Goal: Information Seeking & Learning: Learn about a topic

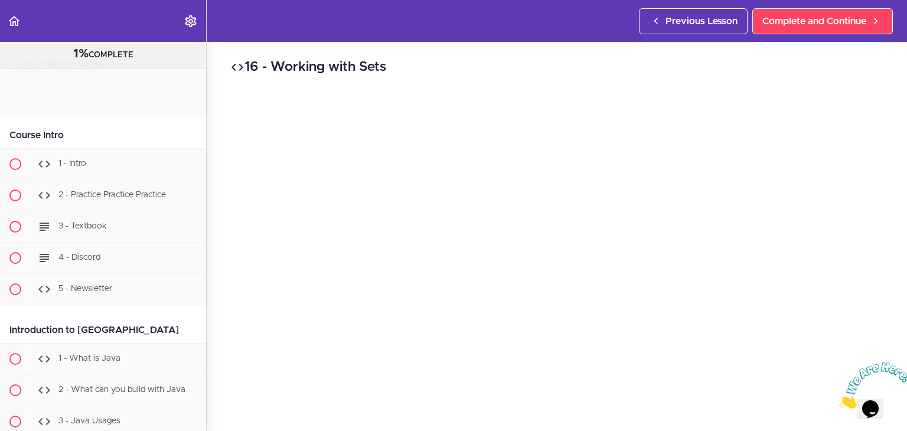
scroll to position [8839, 0]
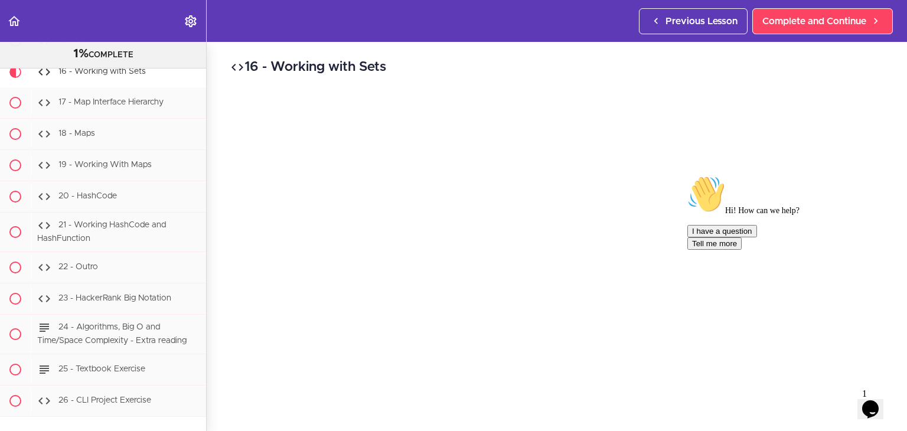
click at [688, 175] on icon "Chat attention grabber" at bounding box center [688, 175] width 0 height 0
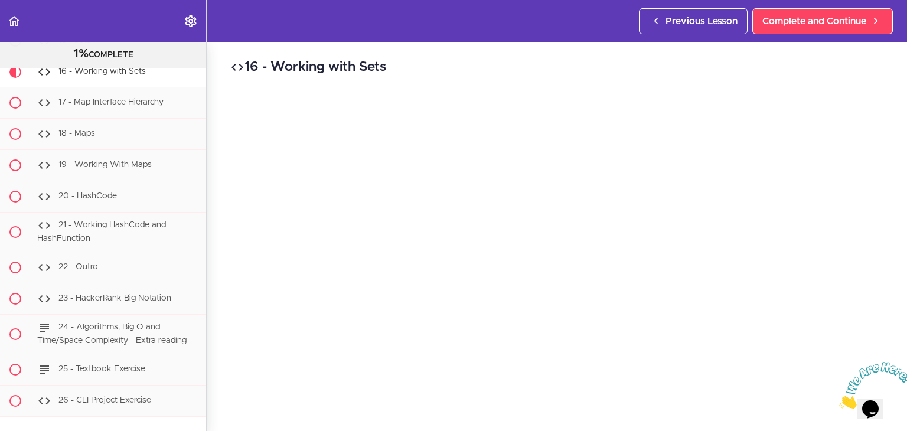
click at [563, 67] on h2 "16 - Working with Sets" at bounding box center [556, 67] width 653 height 20
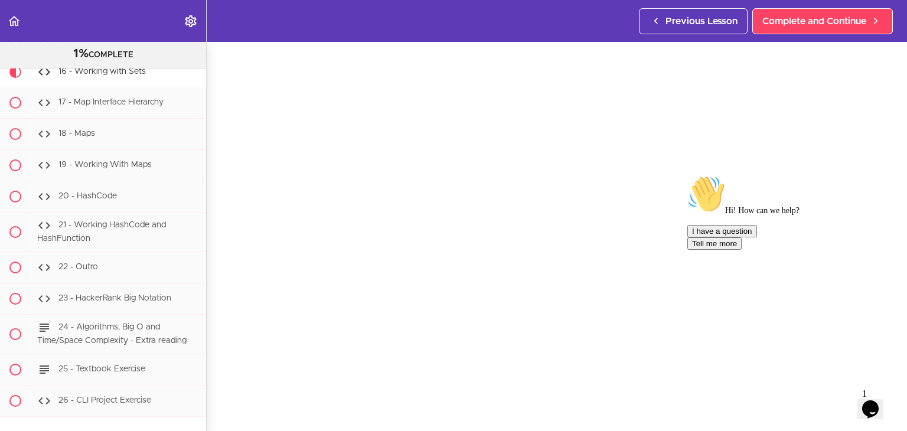
scroll to position [79, 0]
click at [892, 250] on div "Hi! How can we help? I have a question Tell me more" at bounding box center [794, 212] width 213 height 74
drag, startPoint x: 884, startPoint y: 266, endPoint x: 1566, endPoint y: 436, distance: 703.1
click at [884, 175] on div "Chat attention grabber" at bounding box center [794, 175] width 213 height 0
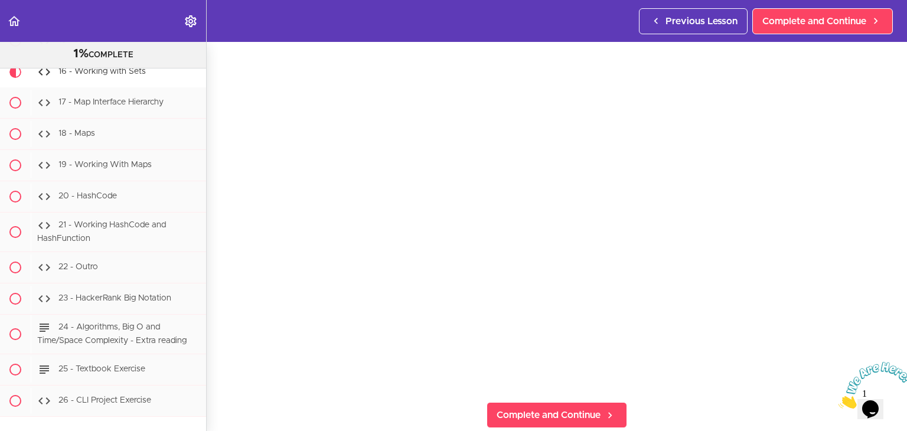
click at [857, 362] on div at bounding box center [871, 385] width 64 height 47
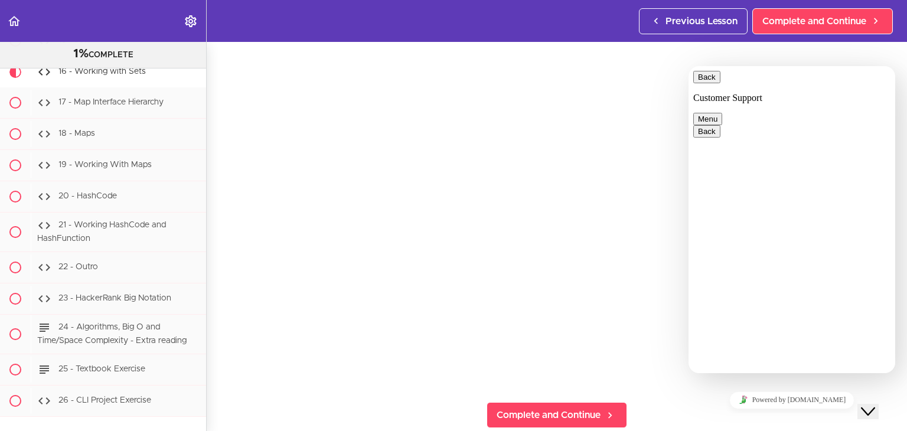
click at [693, 399] on div "Powered by [DOMAIN_NAME]" at bounding box center [791, 400] width 197 height 17
click at [701, 83] on button "Back" at bounding box center [706, 77] width 27 height 12
click at [869, 405] on icon "Close Chat This icon closes the chat window." at bounding box center [868, 412] width 14 height 14
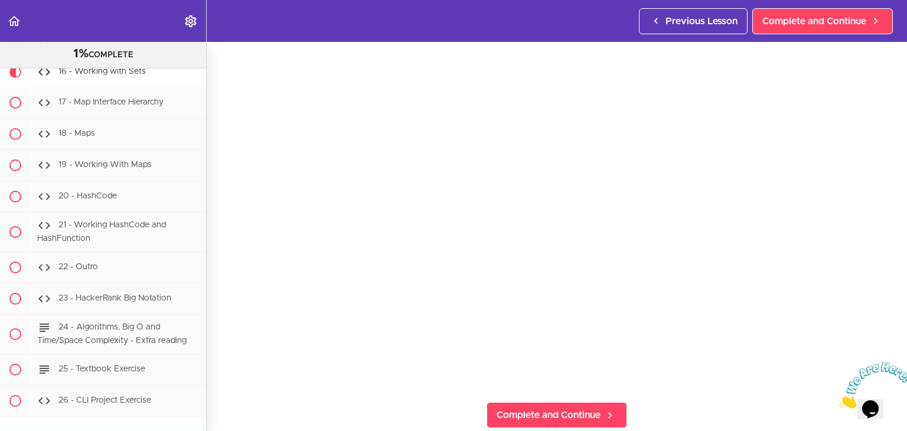
click at [839, 400] on icon "Close" at bounding box center [839, 405] width 0 height 10
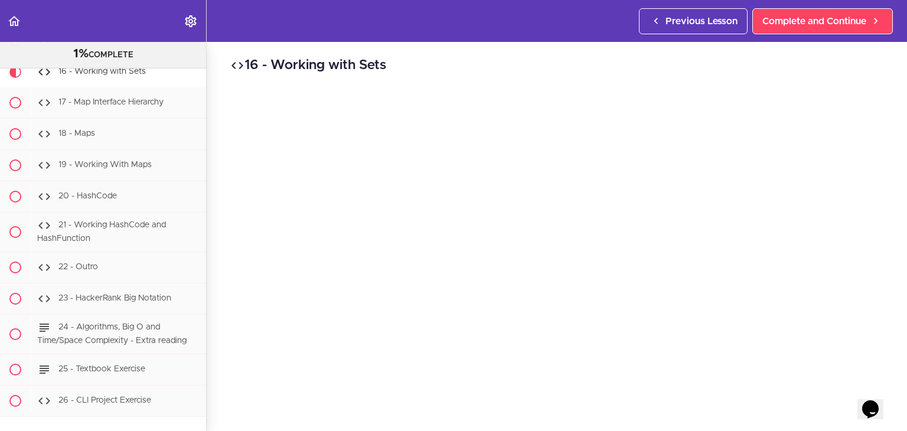
scroll to position [0, 0]
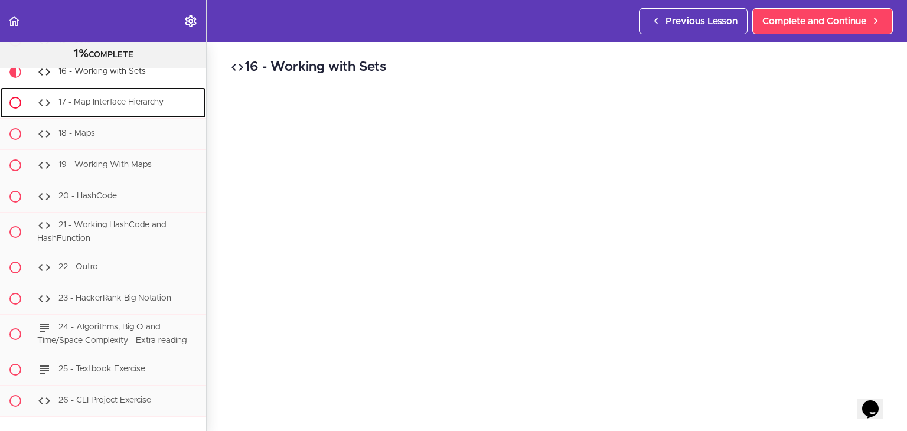
click at [86, 116] on div "17 - Map Interface Hierarchy" at bounding box center [118, 103] width 175 height 26
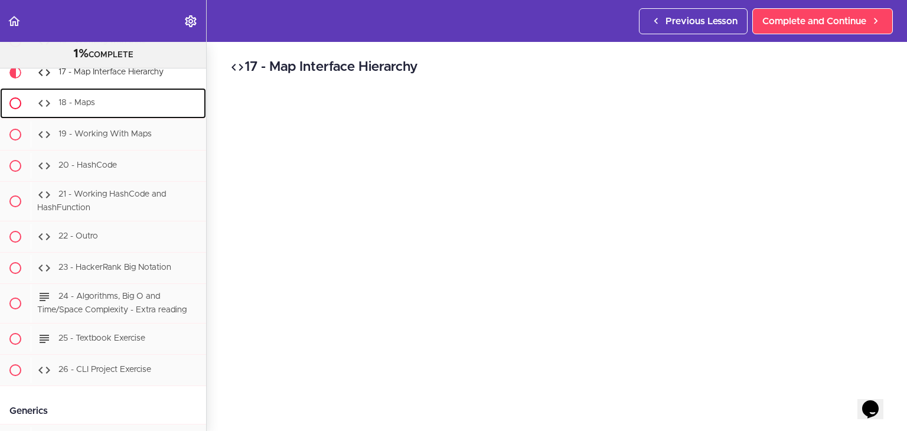
click at [110, 116] on div "18 - Maps" at bounding box center [118, 103] width 175 height 26
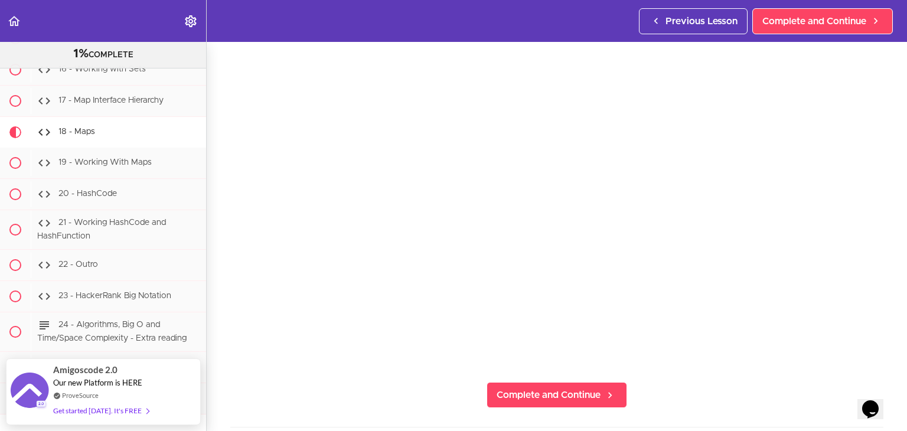
scroll to position [100, 0]
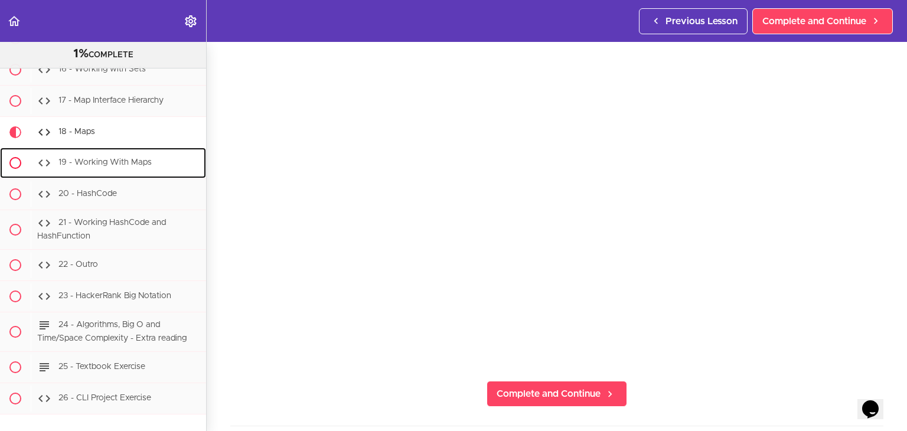
click at [81, 167] on span "19 - Working With Maps" at bounding box center [104, 163] width 93 height 8
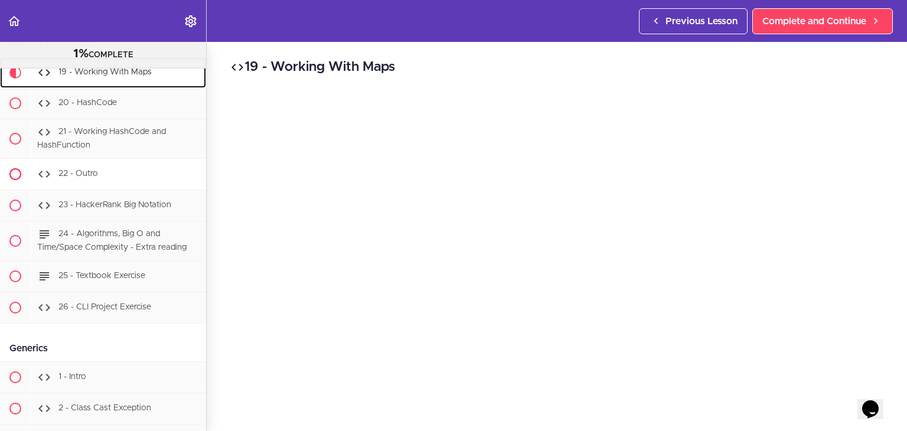
scroll to position [8873, 0]
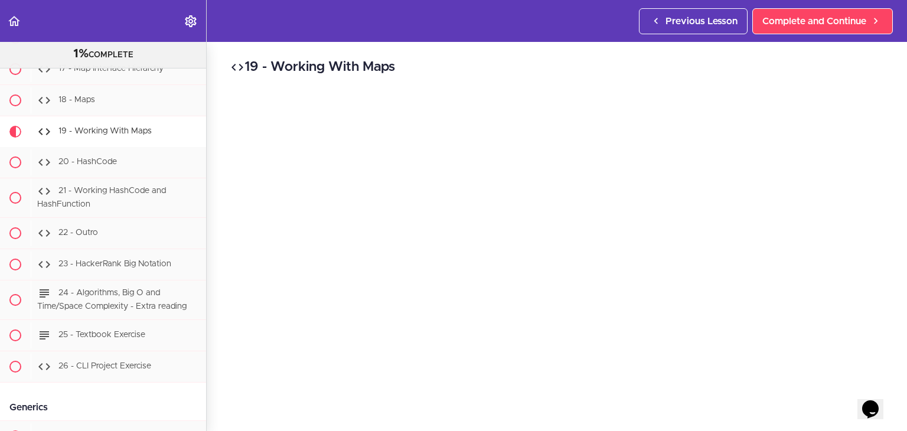
click at [373, 64] on h2 "19 - Working With Maps" at bounding box center [556, 67] width 653 height 20
click at [443, 67] on h2 "19 - Working With Maps" at bounding box center [556, 67] width 653 height 20
